Goal: Information Seeking & Learning: Learn about a topic

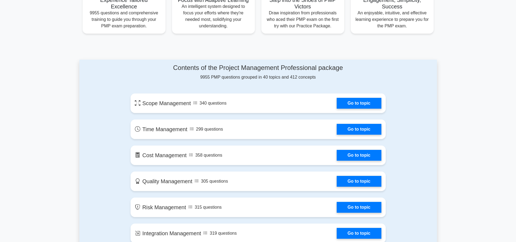
scroll to position [223, 0]
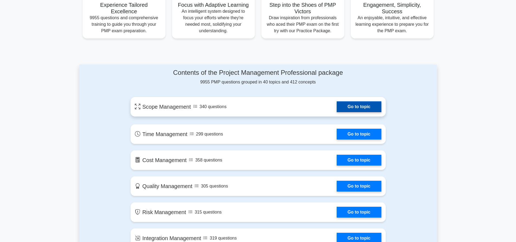
click at [358, 105] on link "Go to topic" at bounding box center [359, 106] width 44 height 11
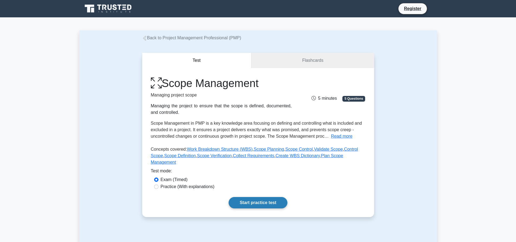
click at [250, 197] on link "Start practice test" at bounding box center [258, 202] width 59 height 11
